Goal: Transaction & Acquisition: Purchase product/service

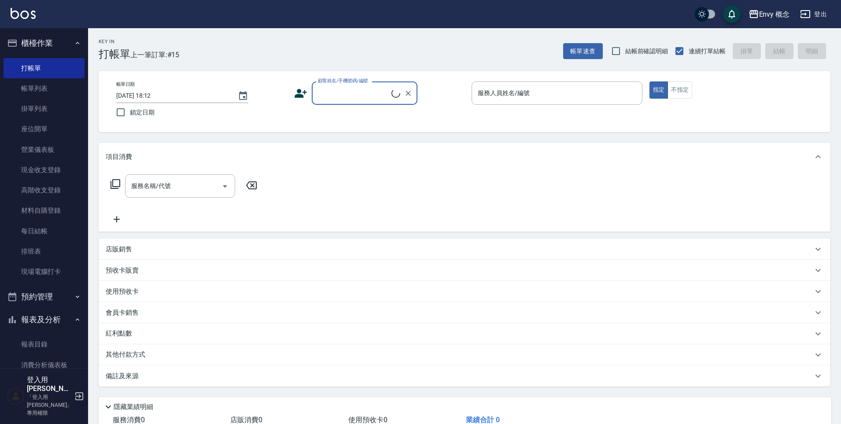
click at [343, 99] on input "顧客姓名/手機號碼/編號" at bounding box center [354, 92] width 76 height 15
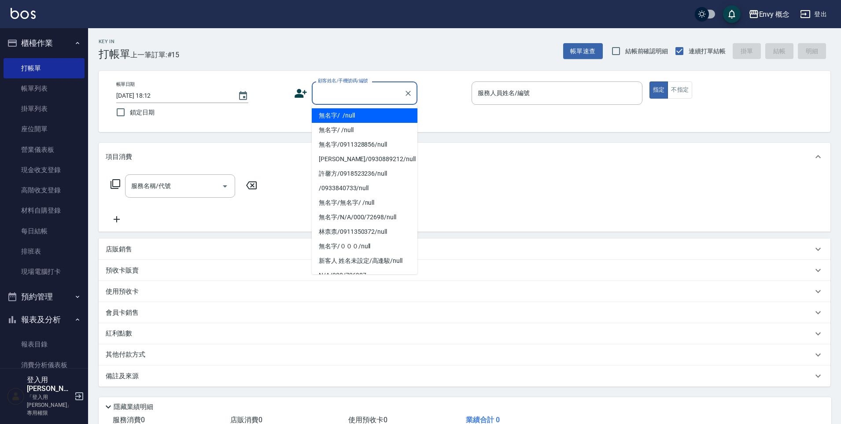
click at [351, 114] on li "無名字/ /null" at bounding box center [365, 115] width 106 height 15
type input "無名字/ /null"
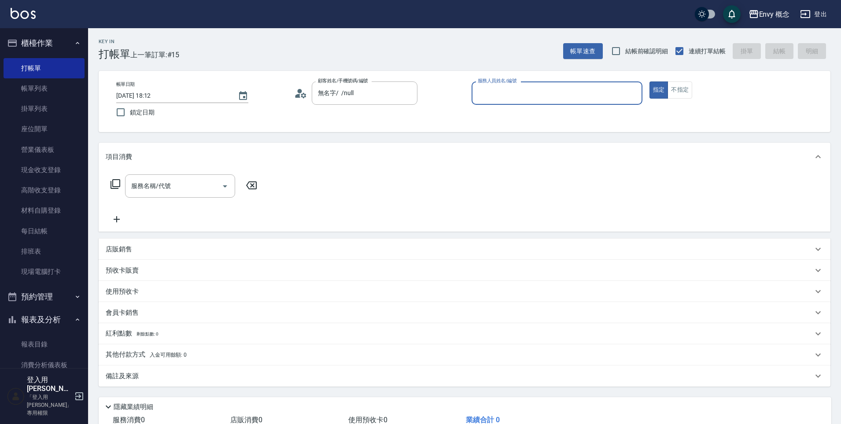
click at [527, 98] on input "服務人員姓名/編號" at bounding box center [556, 92] width 163 height 15
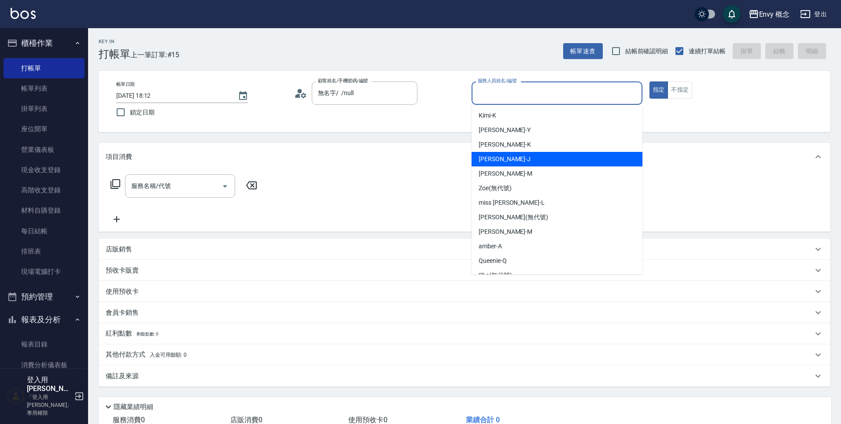
click at [511, 162] on div "[PERSON_NAME]" at bounding box center [556, 159] width 171 height 15
type input "[PERSON_NAME]"
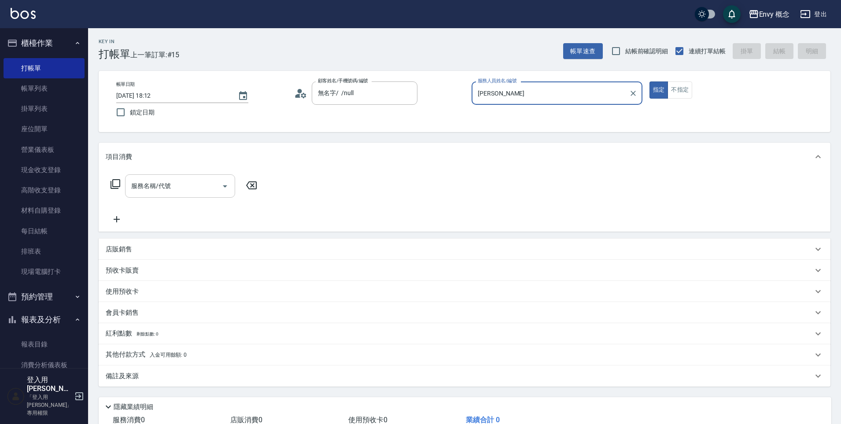
click at [191, 187] on input "服務名稱/代號" at bounding box center [173, 185] width 89 height 15
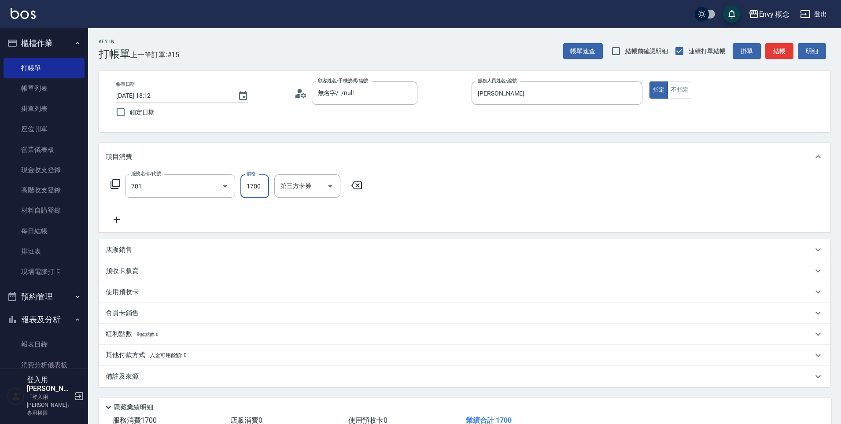
type input "701 染髮(701)"
type input "3500"
click at [134, 356] on p "其他付款方式 入金可用餘額: 0" at bounding box center [146, 355] width 81 height 10
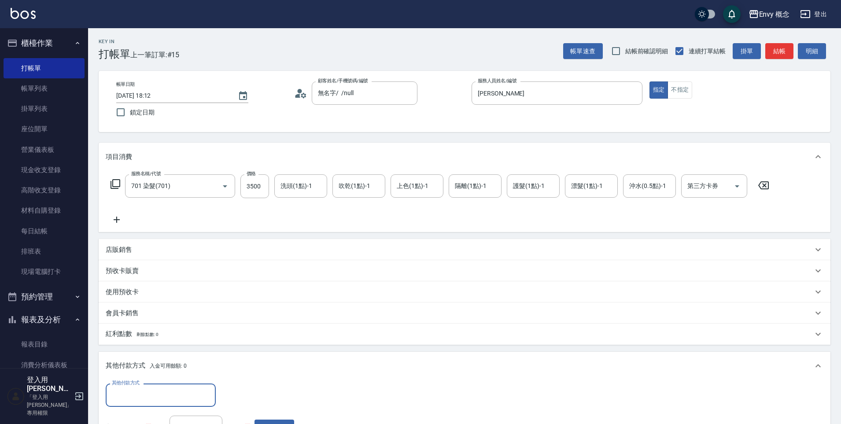
click at [136, 395] on input "其他付款方式" at bounding box center [161, 394] width 102 height 15
click at [133, 352] on span "信用卡" at bounding box center [161, 358] width 110 height 15
type input "信用卡"
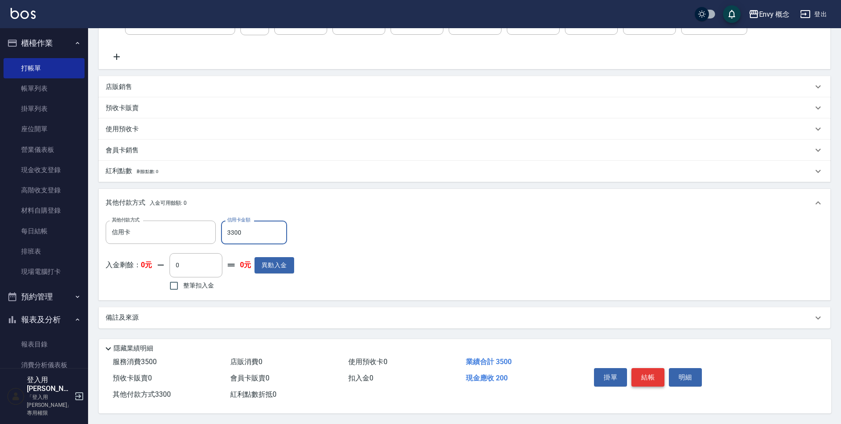
type input "3300"
click at [648, 371] on button "結帳" at bounding box center [647, 377] width 33 height 18
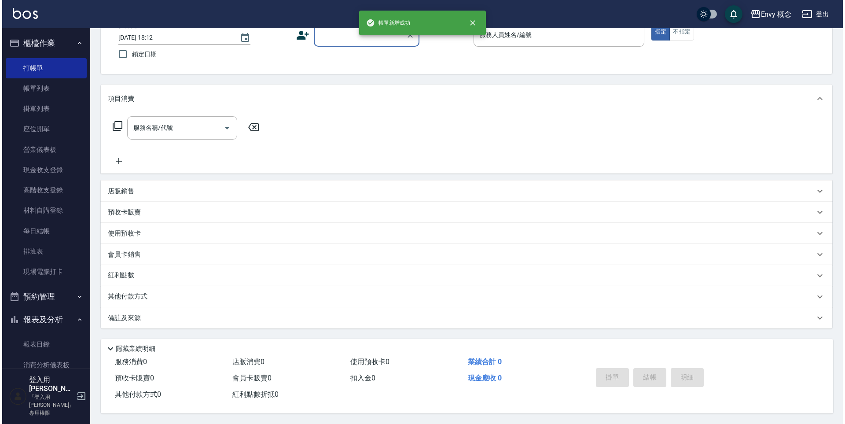
scroll to position [0, 0]
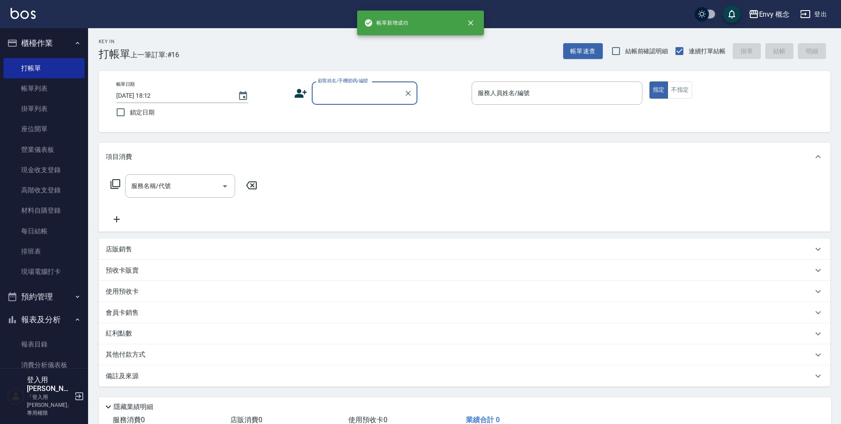
click at [254, 169] on div "項目消費" at bounding box center [465, 157] width 732 height 28
